Goal: Task Accomplishment & Management: Manage account settings

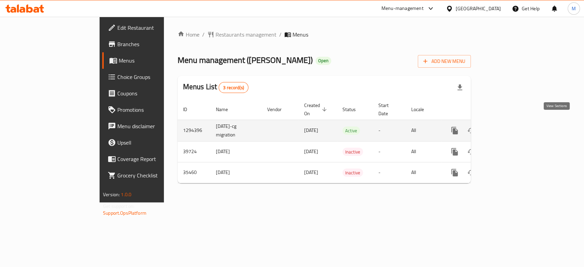
click at [508, 127] on icon "enhanced table" at bounding box center [504, 131] width 8 height 8
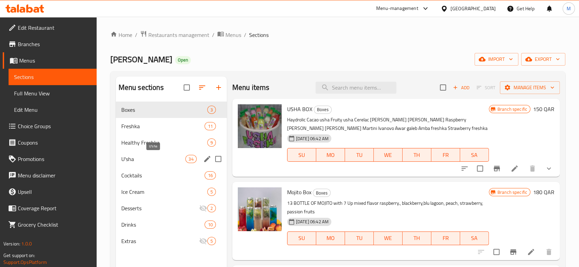
click at [132, 161] on span "U'sha" at bounding box center [153, 159] width 64 height 8
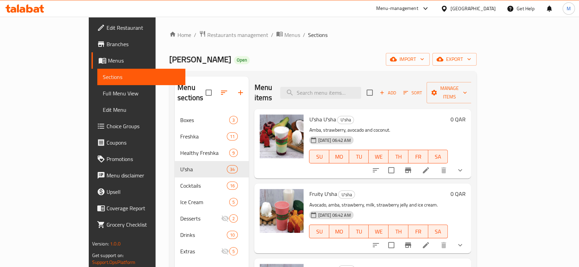
click at [106, 42] on span "Branches" at bounding box center [142, 44] width 73 height 8
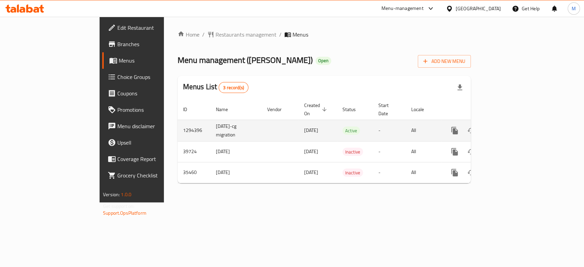
click at [508, 127] on icon "enhanced table" at bounding box center [504, 131] width 8 height 8
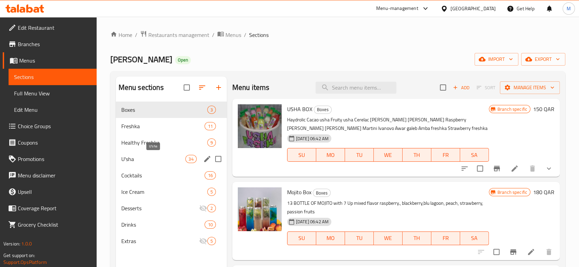
click at [134, 158] on span "U'sha" at bounding box center [153, 159] width 64 height 8
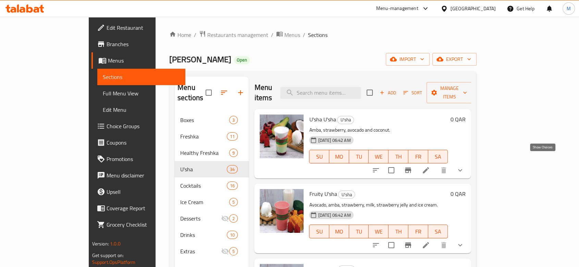
click at [464, 166] on icon "show more" at bounding box center [460, 170] width 8 height 8
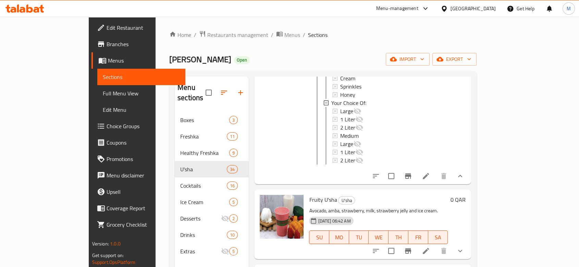
scroll to position [228, 0]
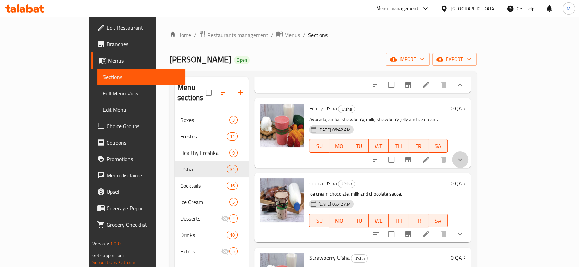
click at [464, 156] on icon "show more" at bounding box center [460, 160] width 8 height 8
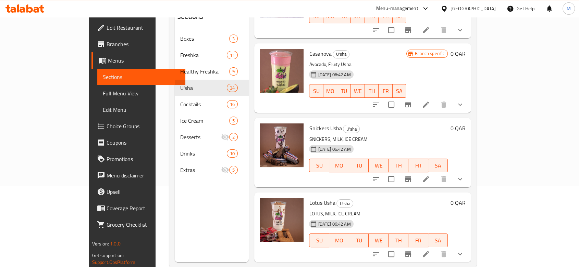
scroll to position [96, 0]
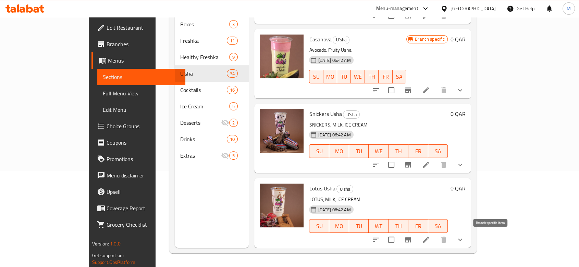
click at [412, 237] on icon "Branch-specific-item" at bounding box center [408, 240] width 8 height 8
click at [464, 241] on icon "show more" at bounding box center [460, 240] width 8 height 8
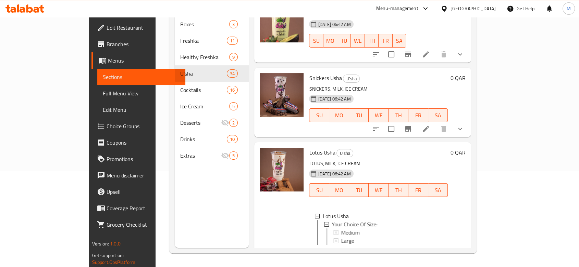
scroll to position [2636, 0]
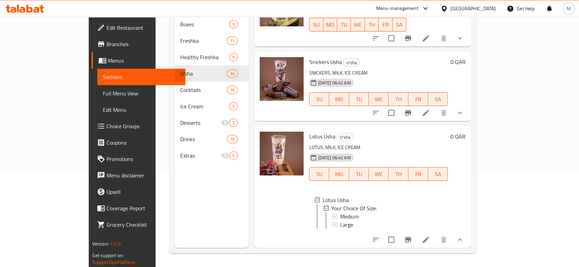
click at [464, 109] on icon "show more" at bounding box center [460, 113] width 8 height 8
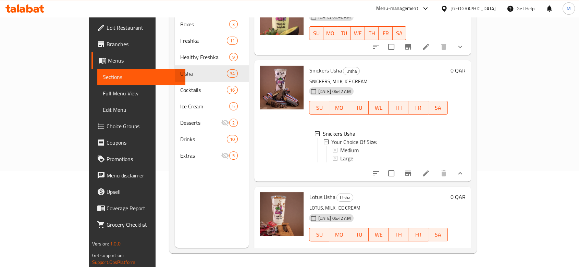
scroll to position [2522, 0]
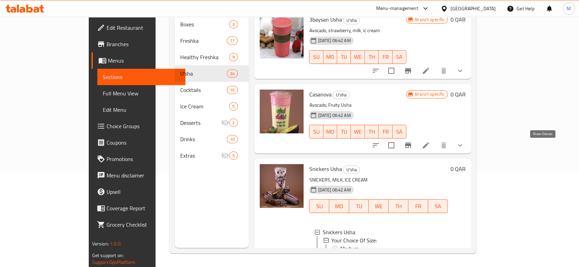
click at [464, 145] on icon "show more" at bounding box center [460, 145] width 8 height 8
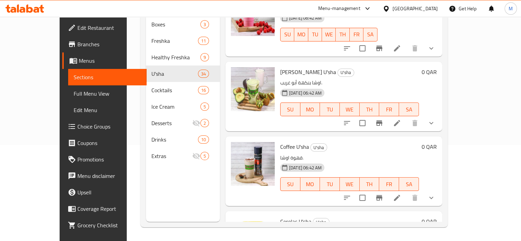
scroll to position [1928, 0]
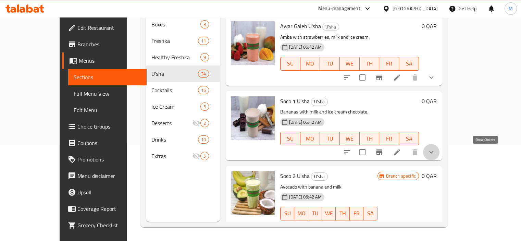
click at [435, 152] on icon "show more" at bounding box center [431, 152] width 8 height 8
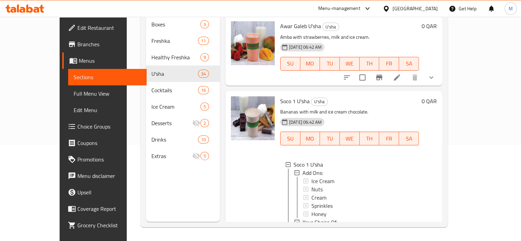
scroll to position [2030, 0]
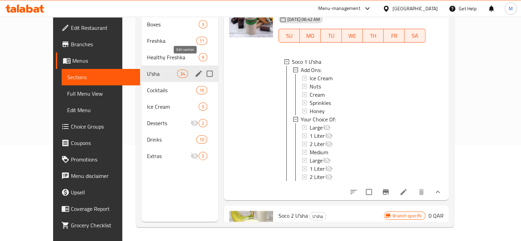
click at [194, 69] on icon "edit" at bounding box center [198, 73] width 8 height 8
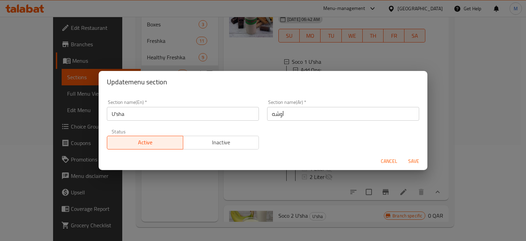
click at [154, 115] on input "U'sha" at bounding box center [183, 114] width 152 height 14
